Goal: Find contact information: Find contact information

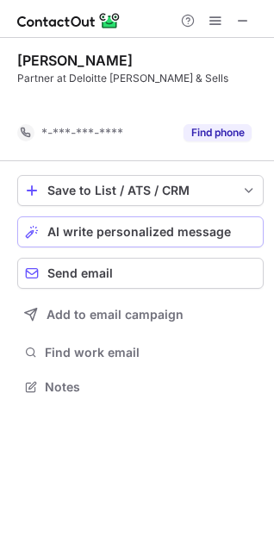
scroll to position [346, 274]
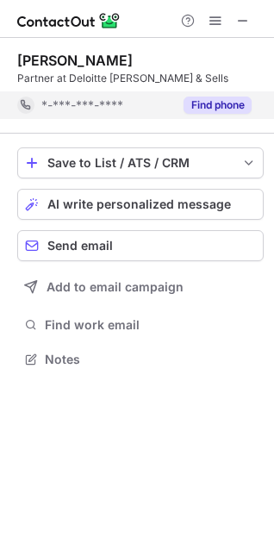
click at [221, 103] on button "Find phone" at bounding box center [218, 105] width 68 height 17
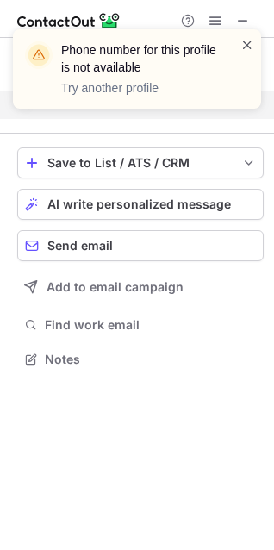
click at [245, 41] on span at bounding box center [247, 44] width 14 height 17
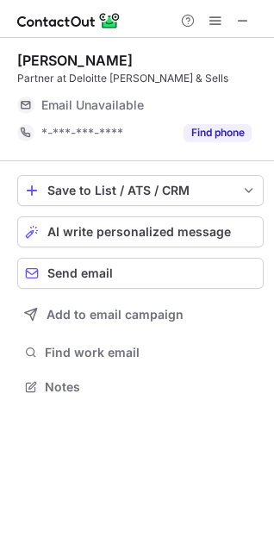
scroll to position [8, 8]
click at [240, 14] on span at bounding box center [243, 21] width 14 height 14
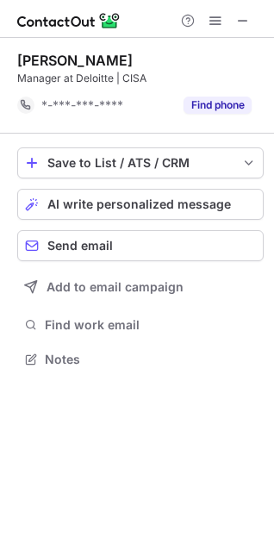
scroll to position [346, 274]
click at [240, 24] on span at bounding box center [243, 21] width 14 height 14
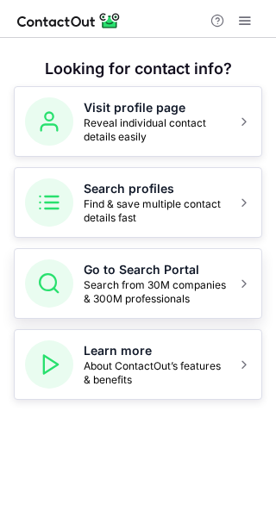
click at [121, 281] on span "Search from 30M companies & 300M professionals" at bounding box center [155, 292] width 143 height 28
